Goal: Task Accomplishment & Management: Use online tool/utility

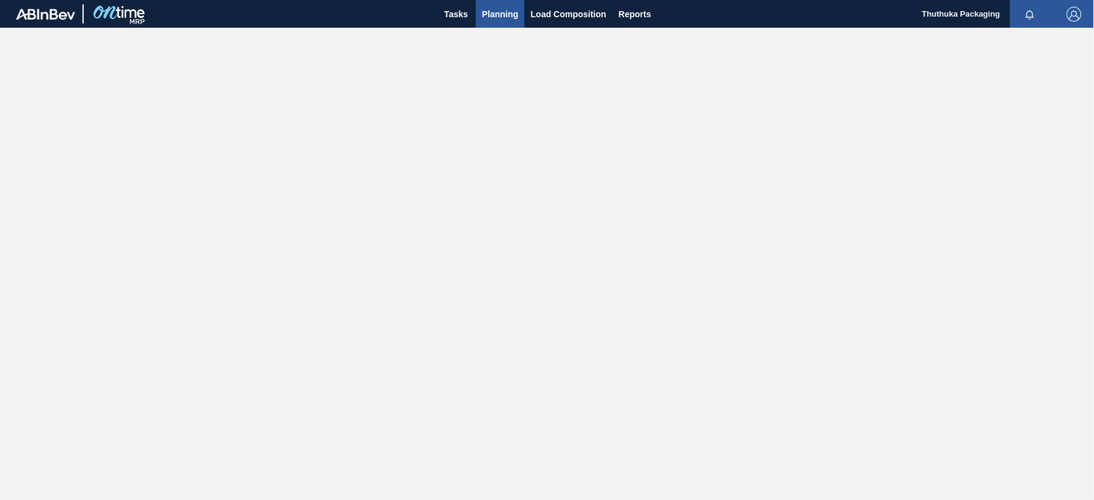
click at [502, 14] on span "Planning" at bounding box center [500, 14] width 36 height 15
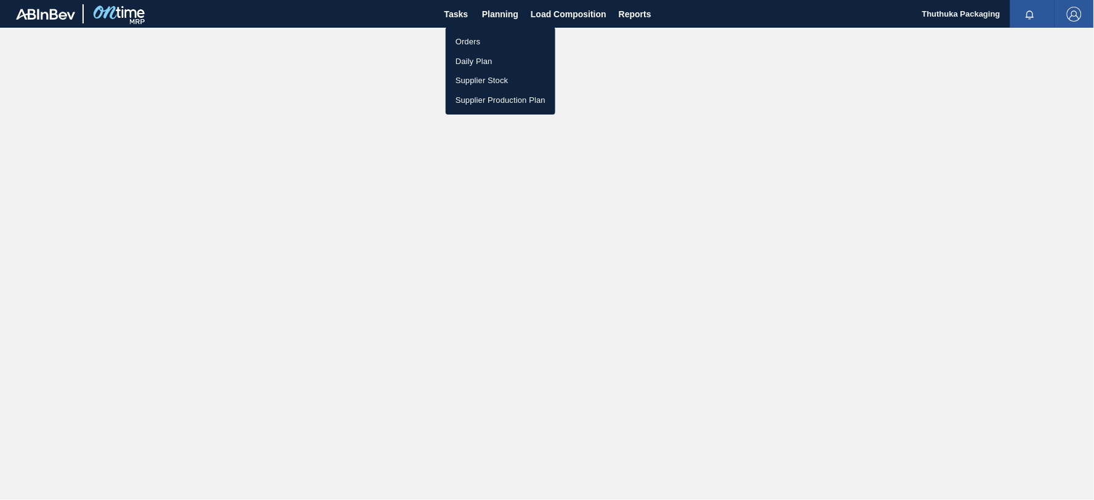
click at [475, 39] on li "Orders" at bounding box center [501, 42] width 110 height 20
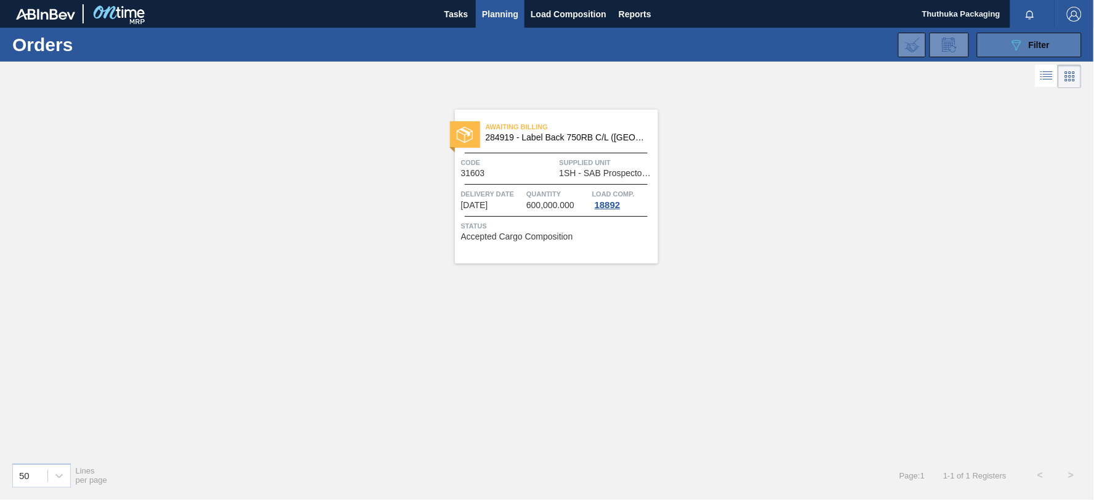
click at [997, 44] on button "089F7B8B-B2A5-4AFE-B5C0-19BA573D28AC Filter" at bounding box center [1029, 45] width 105 height 25
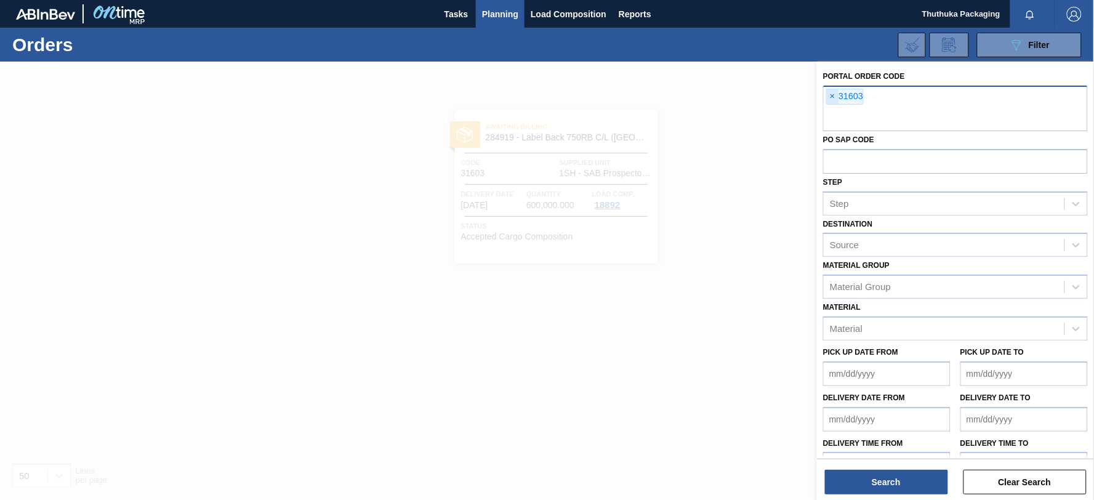
click at [832, 95] on span "×" at bounding box center [833, 96] width 12 height 15
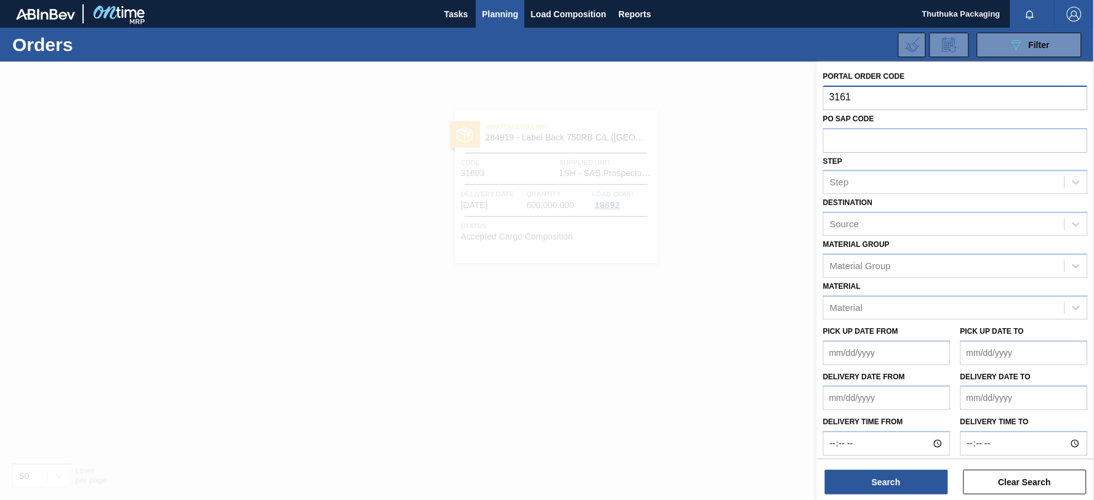
type input "31613"
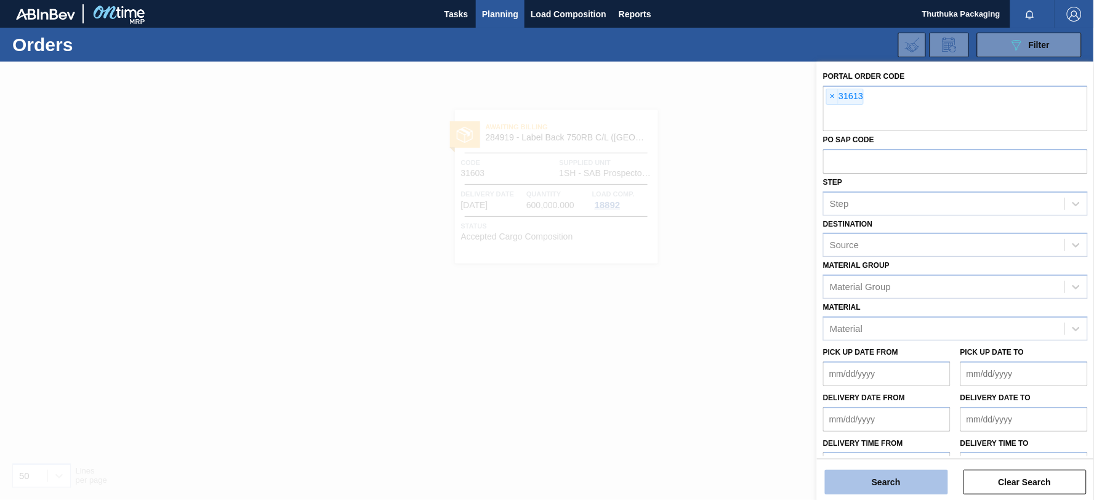
click at [867, 478] on button "Search" at bounding box center [886, 482] width 123 height 25
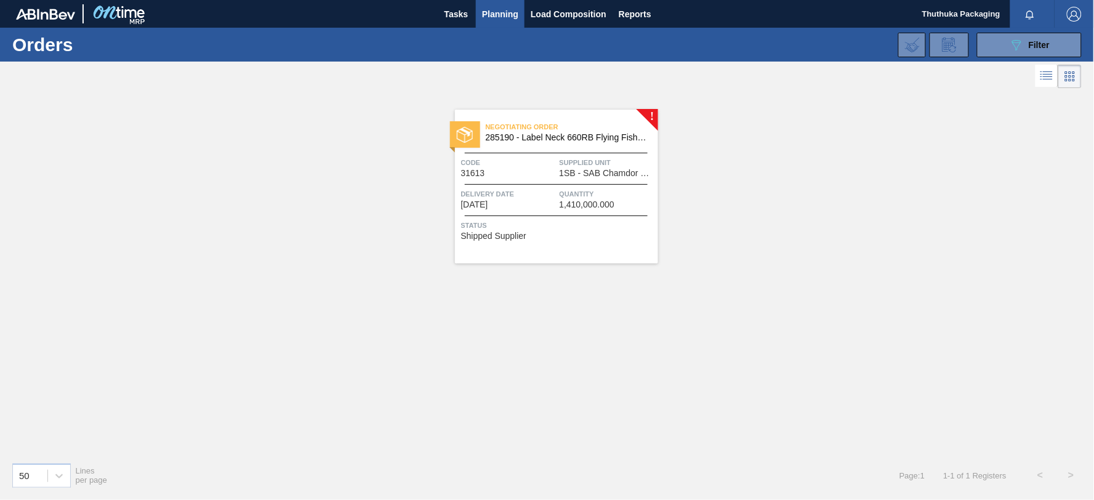
click at [574, 137] on span "285190 - Label Neck 660RB Flying Fish Lemon PU" at bounding box center [567, 137] width 163 height 9
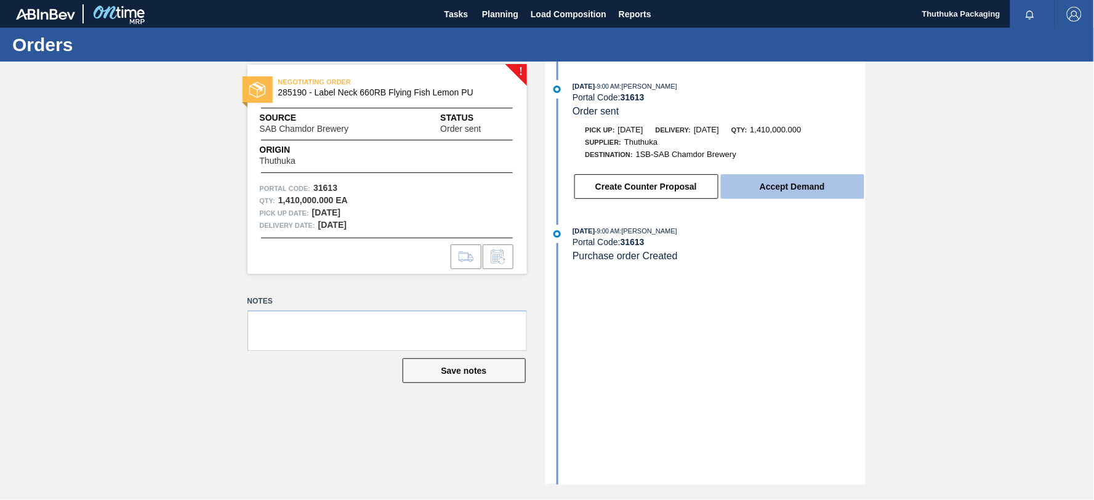
click at [776, 182] on button "Accept Demand" at bounding box center [792, 186] width 143 height 25
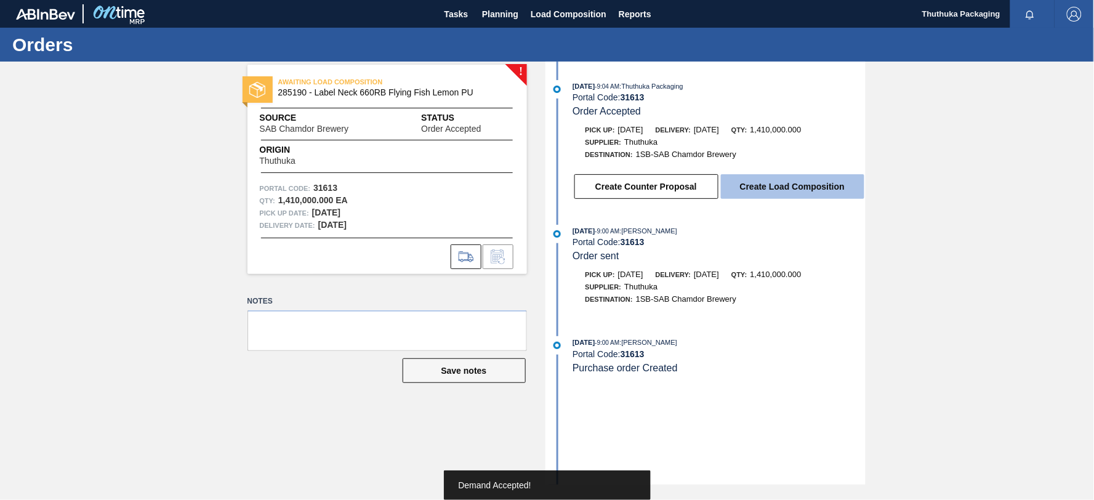
click at [777, 189] on button "Create Load Composition" at bounding box center [792, 186] width 143 height 25
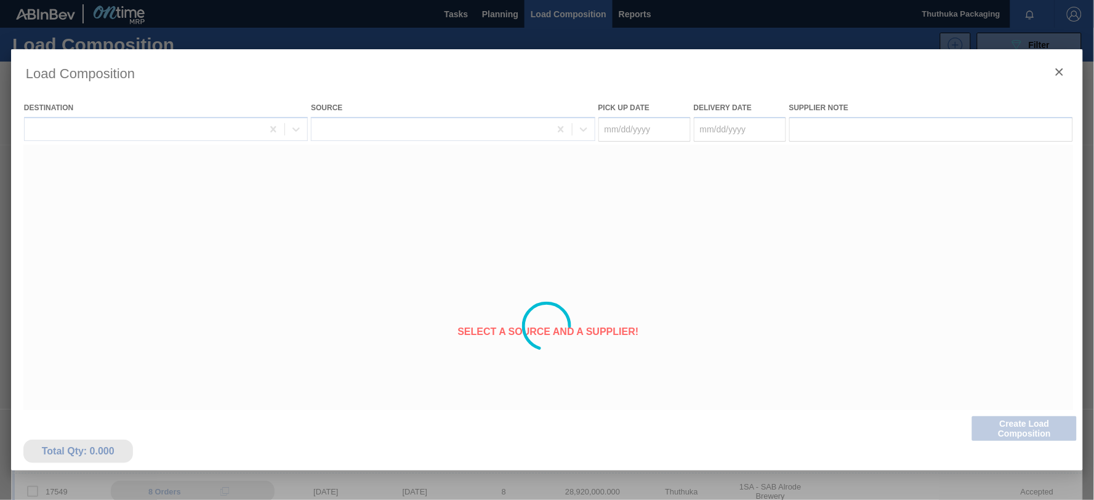
type Date "[DATE]"
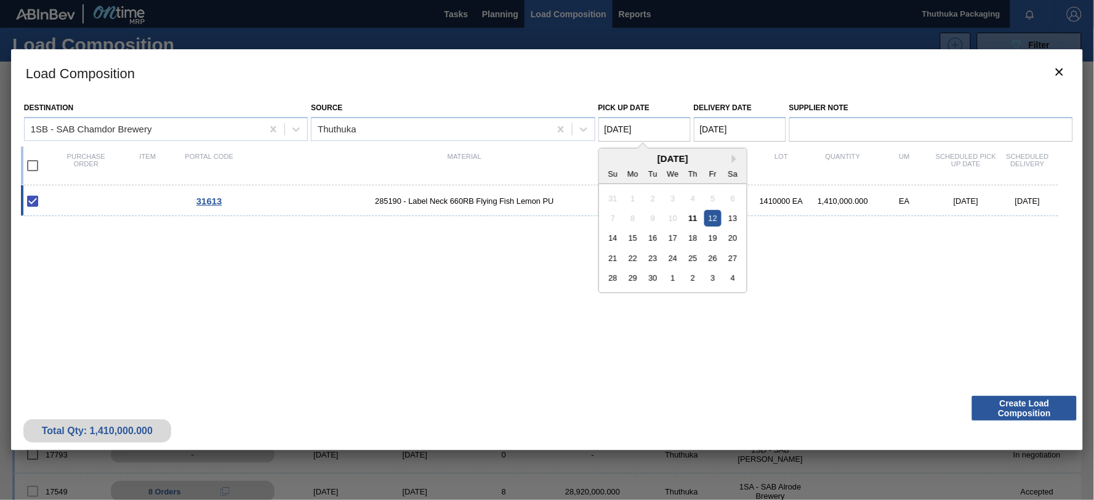
click at [635, 130] on Date "[DATE]" at bounding box center [644, 129] width 92 height 25
click at [692, 218] on div "11" at bounding box center [693, 218] width 17 height 17
type Date "[DATE]"
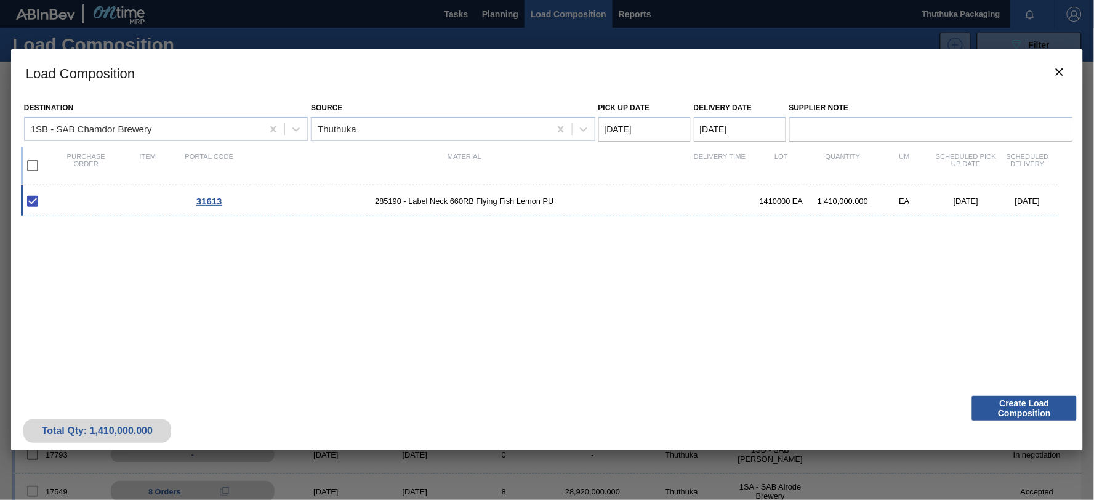
click at [32, 164] on input "checkbox" at bounding box center [33, 166] width 26 height 26
checkbox input "true"
type Date "[DATE]"
click at [1027, 408] on button "Create Load Composition" at bounding box center [1024, 408] width 105 height 25
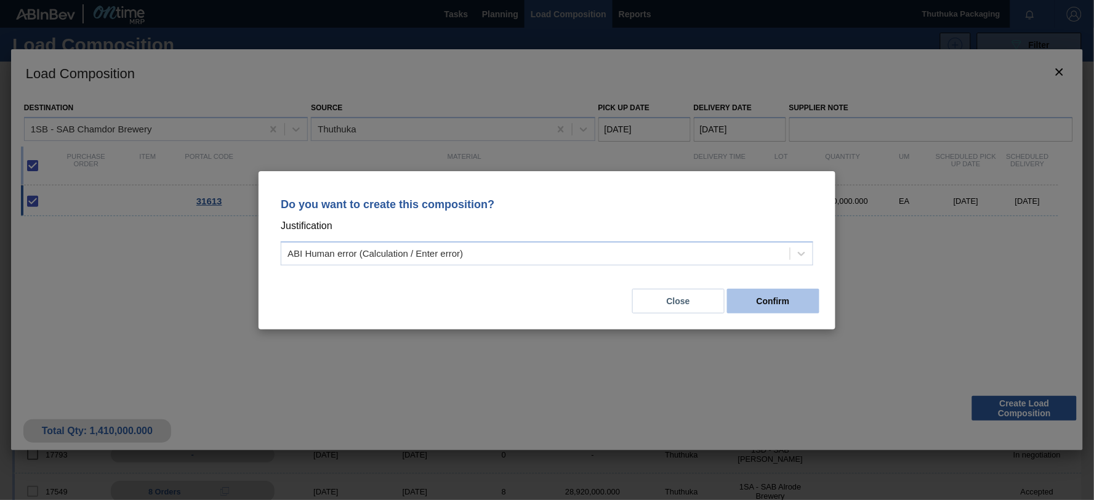
click at [779, 302] on button "Confirm" at bounding box center [773, 301] width 92 height 25
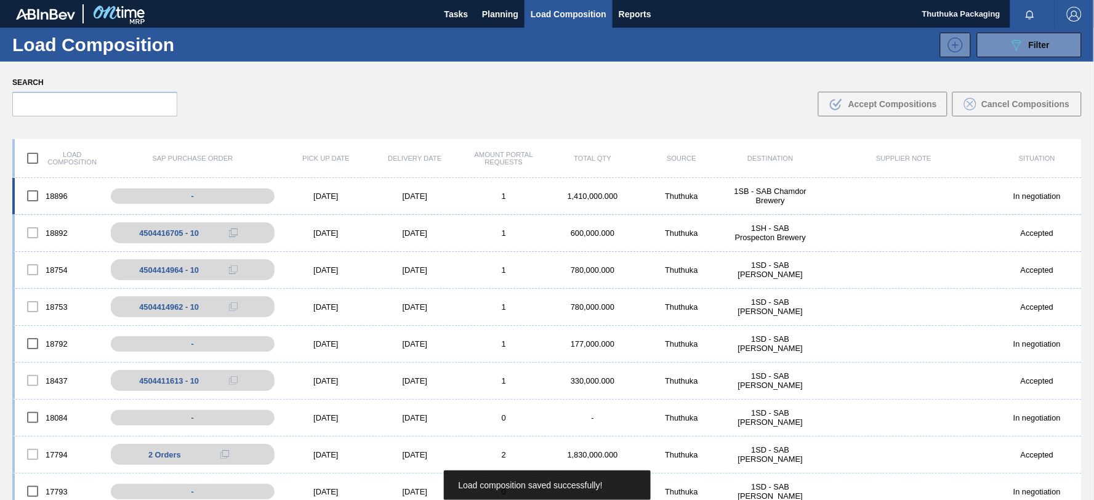
click at [743, 199] on div "1SB - SAB Chamdor Brewery" at bounding box center [770, 196] width 89 height 18
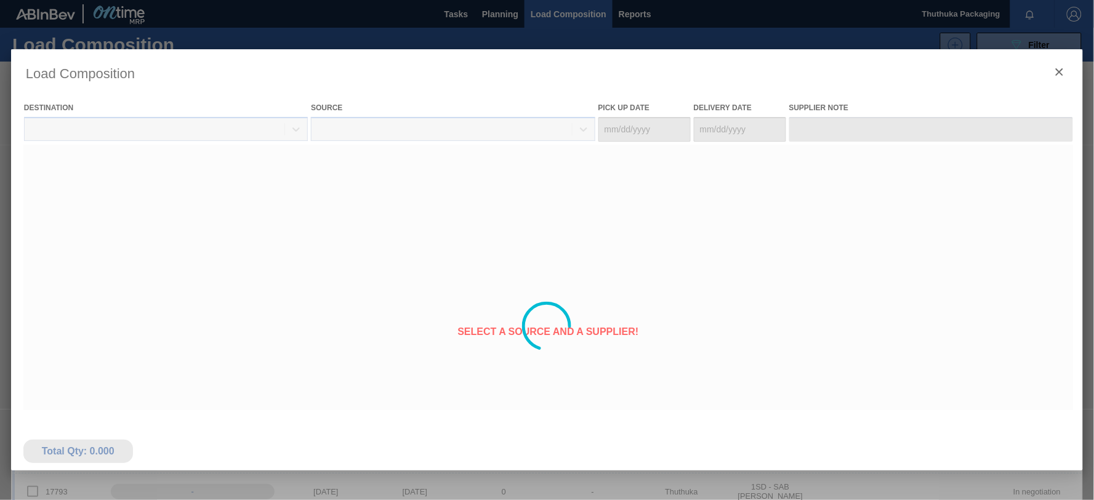
type Date "[DATE]"
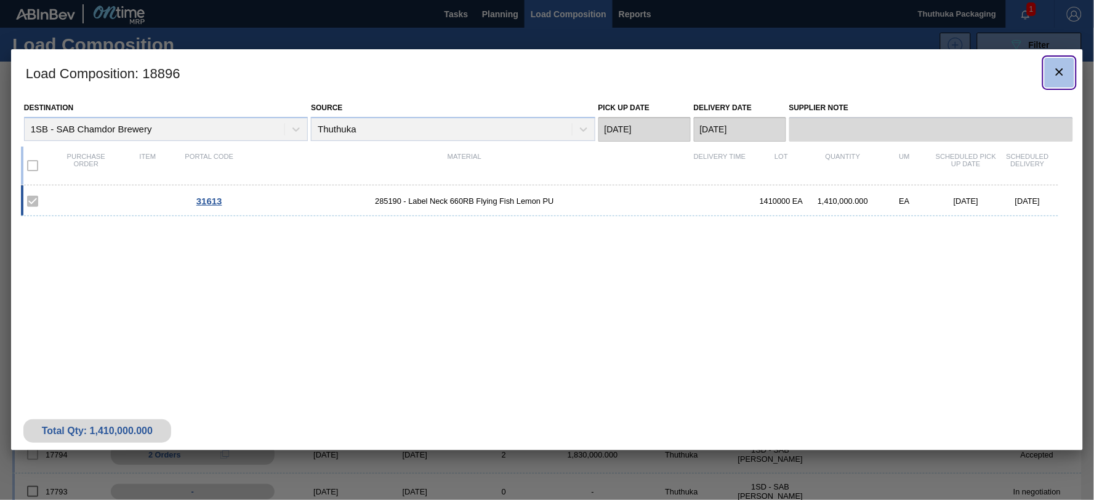
click at [1059, 71] on icon "botão de ícone" at bounding box center [1059, 71] width 7 height 7
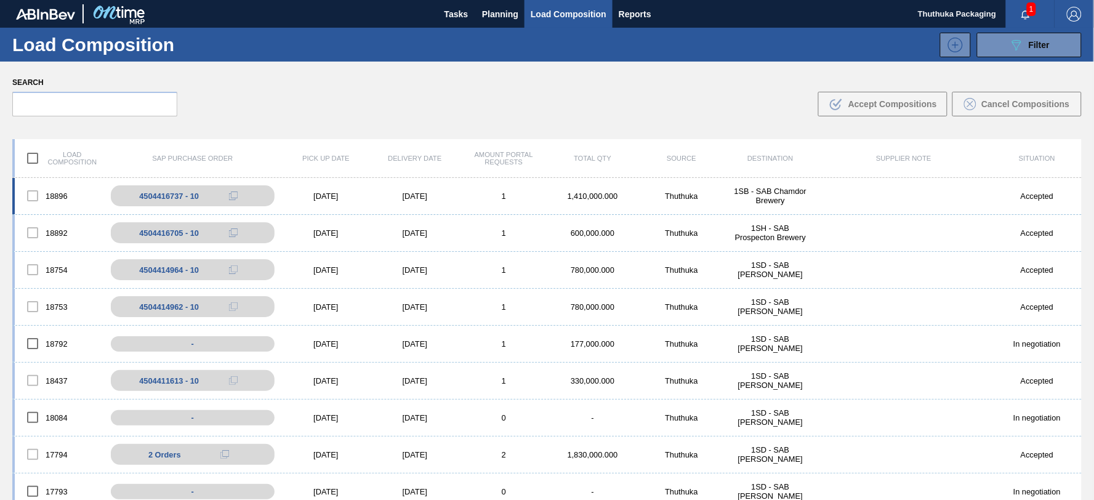
click at [603, 199] on div "1,410,000.000" at bounding box center [593, 195] width 89 height 9
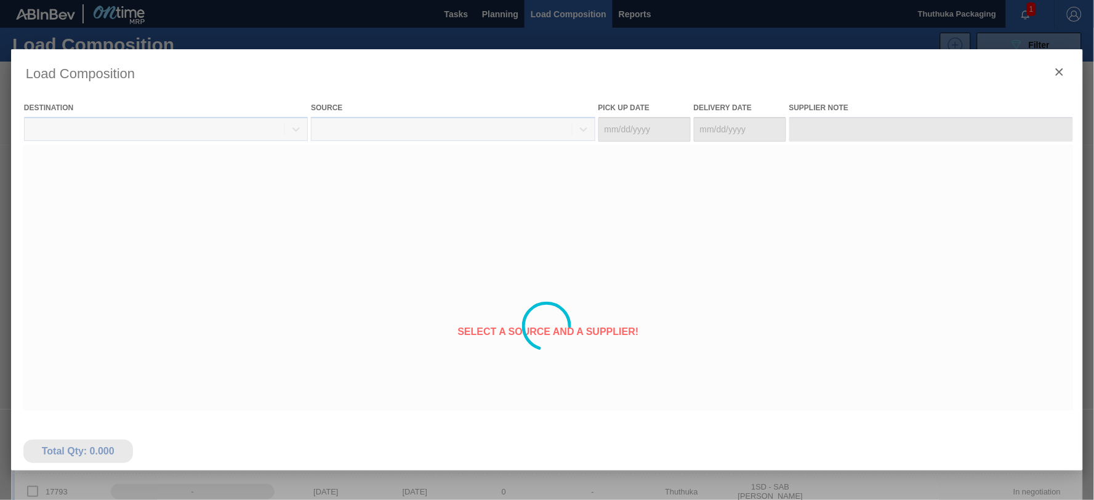
type Date "[DATE]"
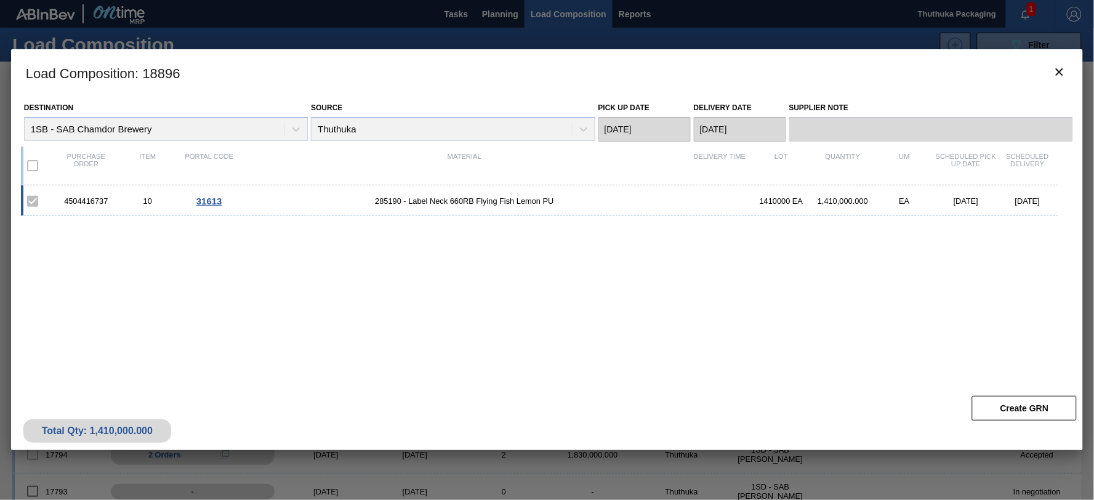
click at [92, 198] on div "4504416737" at bounding box center [86, 200] width 62 height 9
copy div "4504416737"
click at [379, 202] on span "285190 - Label Neck 660RB Flying Fish Lemon PU" at bounding box center [464, 200] width 449 height 9
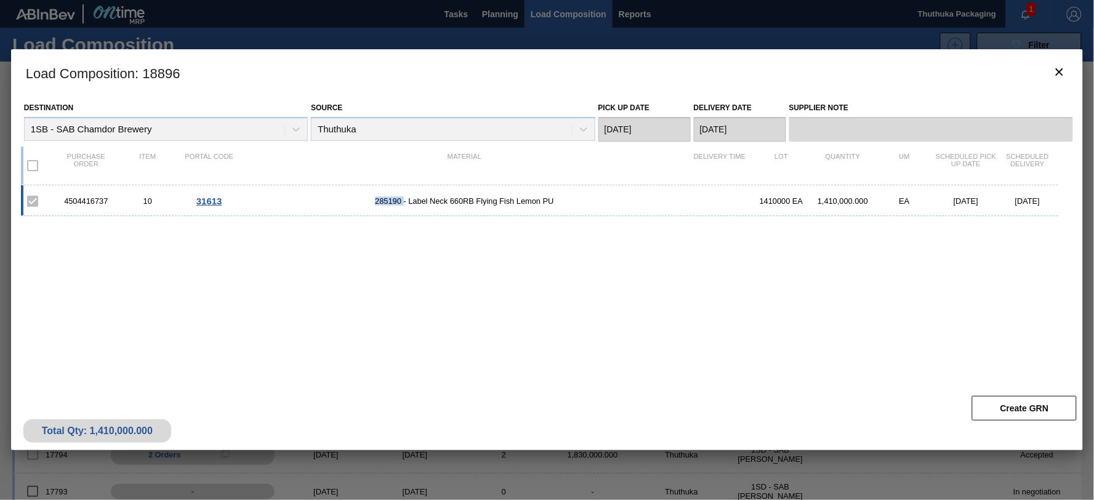
copy span "285190"
click at [1059, 72] on icon "botão de ícone" at bounding box center [1059, 71] width 7 height 7
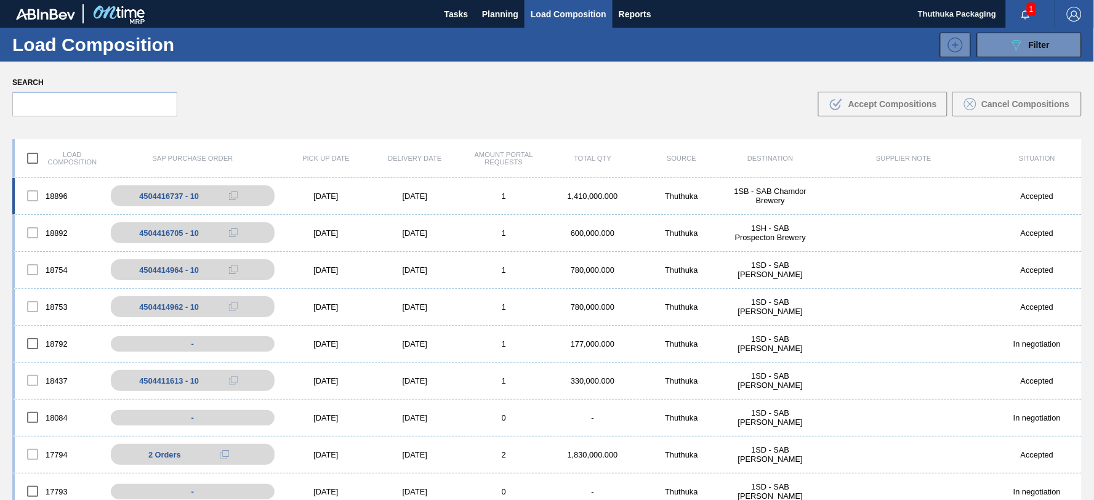
click at [522, 197] on div "1" at bounding box center [503, 195] width 89 height 9
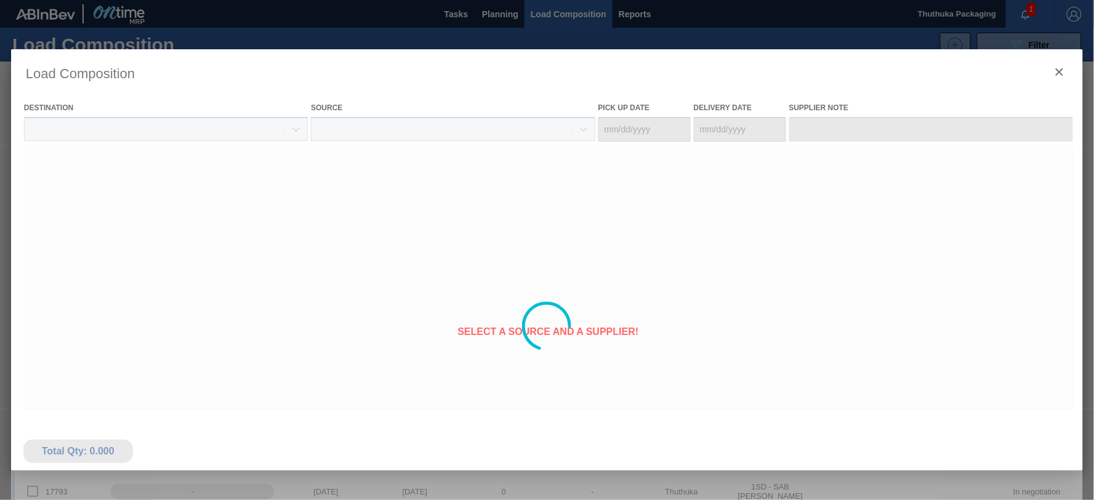
type Date "[DATE]"
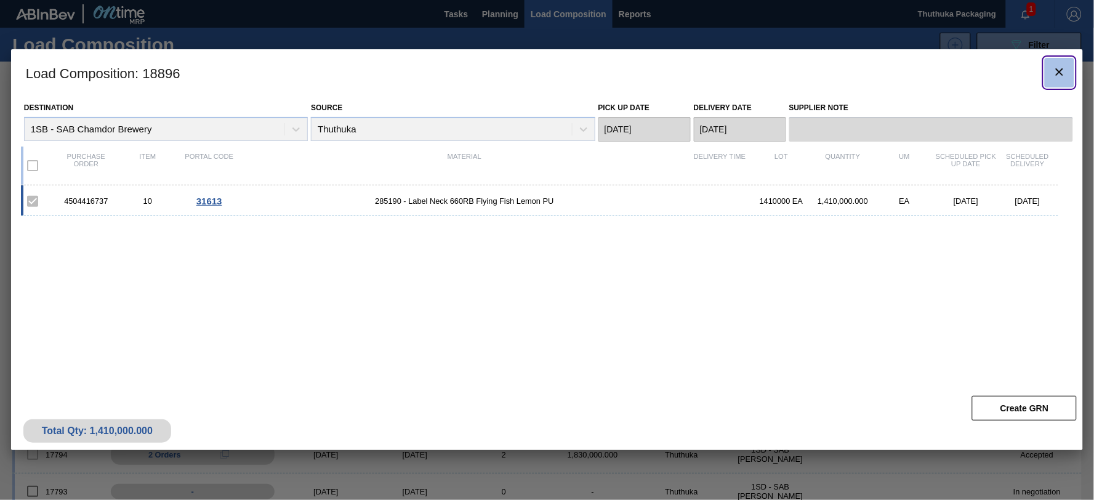
click at [1057, 70] on icon "botão de ícone" at bounding box center [1059, 72] width 15 height 15
